Goal: Find specific page/section: Find specific page/section

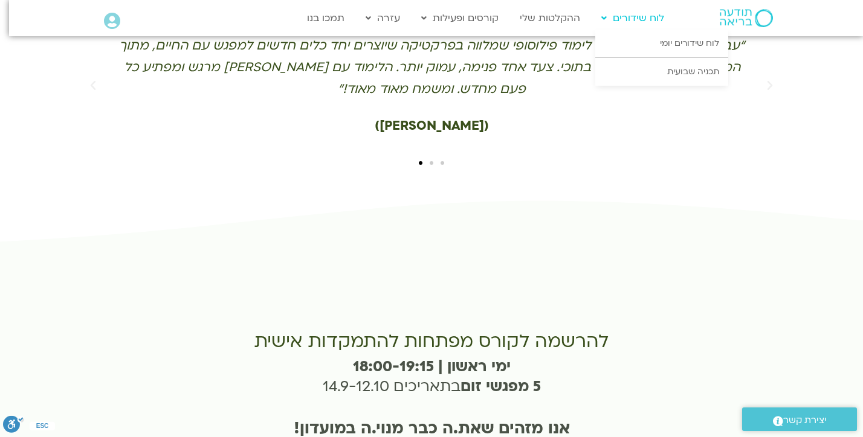
click at [632, 27] on link "לוח שידורים" at bounding box center [632, 18] width 75 height 23
click at [628, 19] on link "לוח שידורים" at bounding box center [632, 18] width 75 height 23
click at [654, 40] on link "לוח שידורים יומי" at bounding box center [661, 44] width 133 height 28
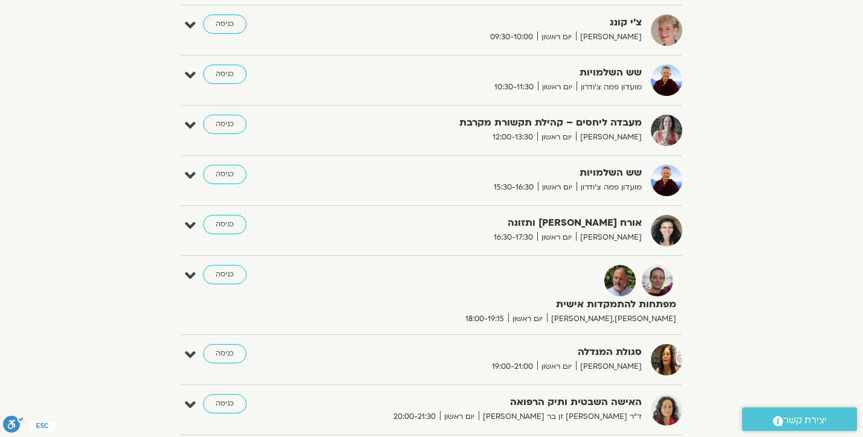
scroll to position [834, 0]
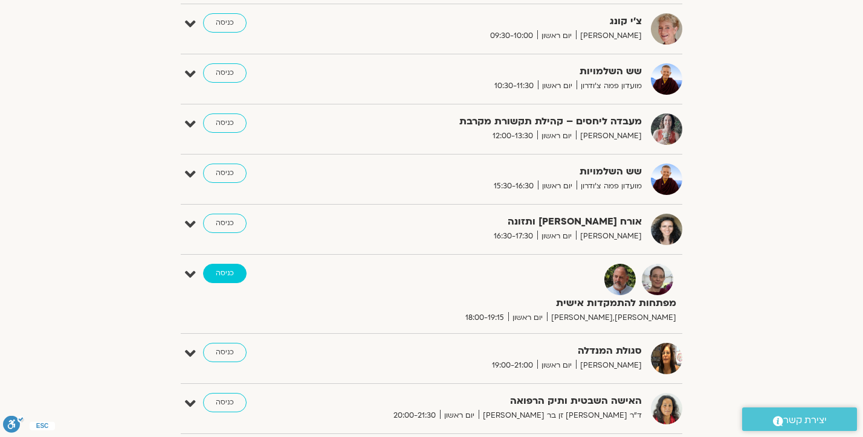
click at [228, 274] on link "כניסה" at bounding box center [224, 273] width 43 height 19
